Goal: Book appointment/travel/reservation

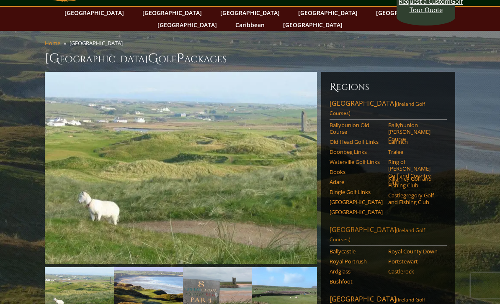
scroll to position [49, 0]
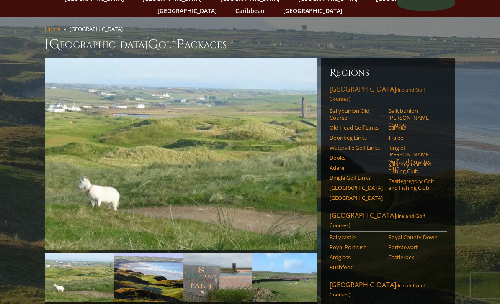
click at [350, 85] on link "[GEOGRAPHIC_DATA] ([GEOGRAPHIC_DATA] Golf Courses)" at bounding box center [387, 95] width 117 height 21
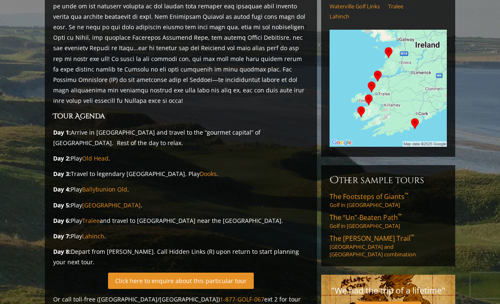
scroll to position [153, 0]
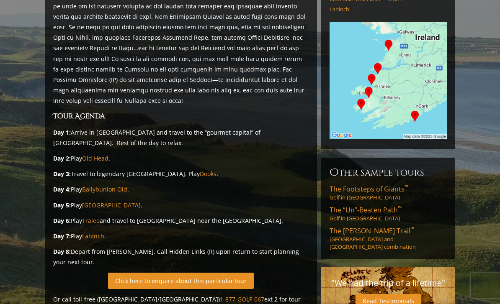
click at [215, 273] on link "Click here to enquire about this particular tour" at bounding box center [181, 281] width 146 height 16
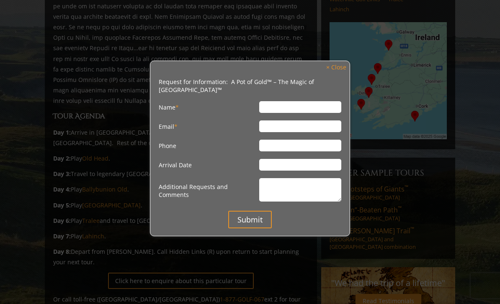
click at [284, 109] on input "Name *" at bounding box center [300, 107] width 82 height 12
click at [321, 113] on input "Christopher" at bounding box center [300, 107] width 82 height 12
type input "Christopher Swain"
type input "chris@californiacustomcellars.com"
type input "858-205-3004"
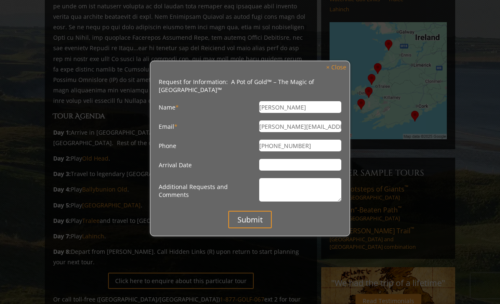
click at [289, 171] on input "Arrival Date" at bounding box center [300, 165] width 82 height 12
type input "A"
type input "Mid April to Mid May window"
click at [302, 190] on textarea "Additional Requests and Comments" at bounding box center [300, 189] width 82 height 23
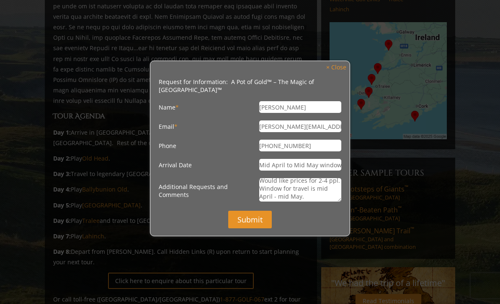
type textarea "Would like prices for 2-4 ppl. Window for travel is mid April - mid May."
click at [253, 228] on input "Submit" at bounding box center [250, 220] width 44 height 18
